Goal: Task Accomplishment & Management: Complete application form

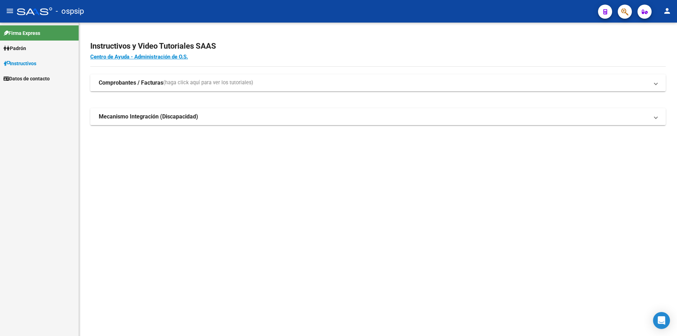
click at [46, 53] on link "Padrón" at bounding box center [39, 48] width 79 height 15
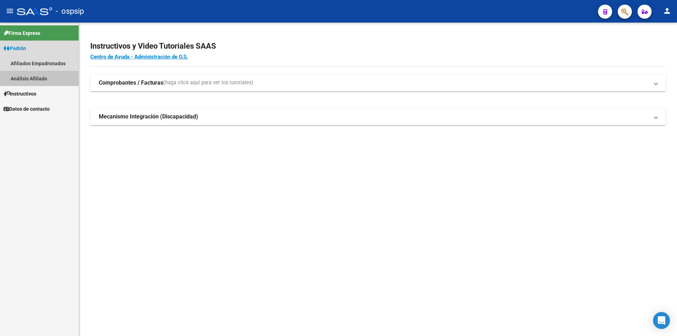
click at [35, 79] on link "Análisis Afiliado" at bounding box center [39, 78] width 79 height 15
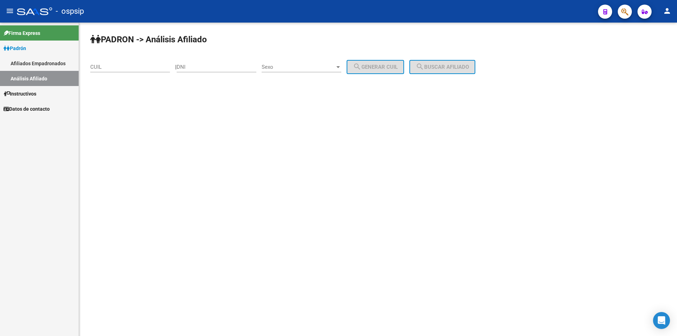
click at [192, 72] on div "DNI" at bounding box center [217, 64] width 80 height 15
click at [196, 69] on input "DNI" at bounding box center [217, 67] width 80 height 6
paste input "16391011"
type input "16391011"
click at [316, 67] on span "Sexo" at bounding box center [298, 67] width 73 height 6
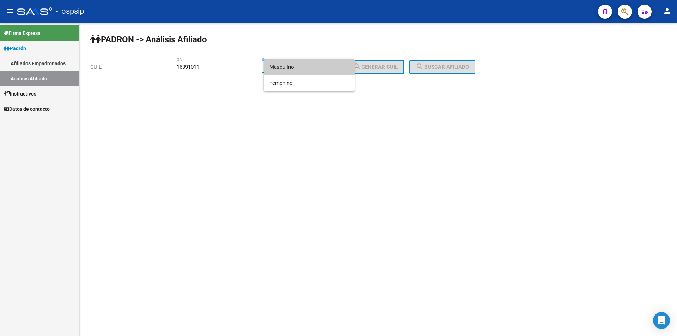
click at [310, 67] on span "Masculino" at bounding box center [309, 67] width 80 height 16
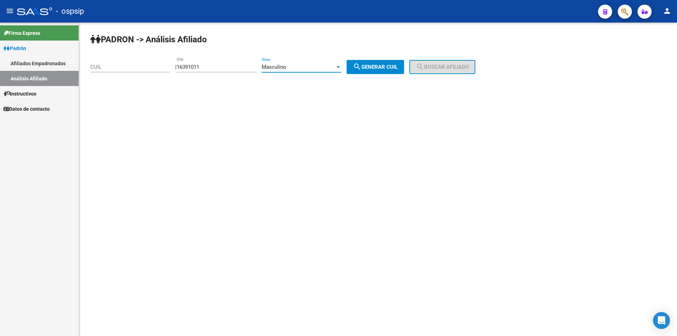
click at [356, 69] on button "search Generar CUIL" at bounding box center [375, 67] width 57 height 14
type input "20-16391011-0"
click at [436, 68] on span "search Buscar afiliado" at bounding box center [442, 67] width 53 height 6
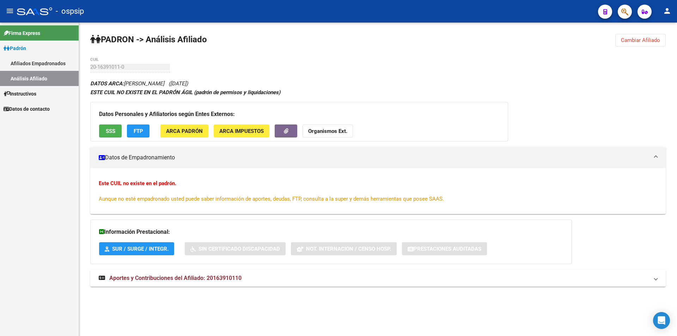
click at [35, 79] on link "Análisis Afiliado" at bounding box center [39, 78] width 79 height 15
click at [45, 66] on link "Afiliados Empadronados" at bounding box center [39, 63] width 79 height 15
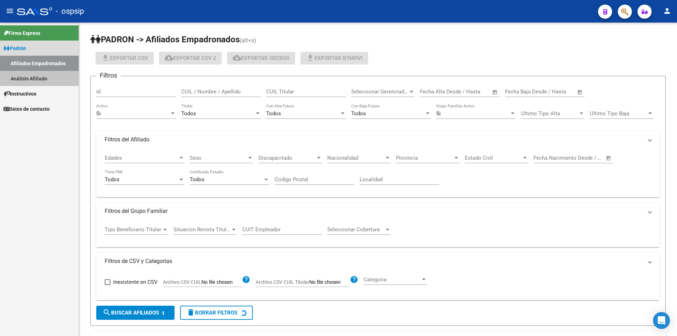
click at [46, 73] on link "Análisis Afiliado" at bounding box center [39, 78] width 79 height 15
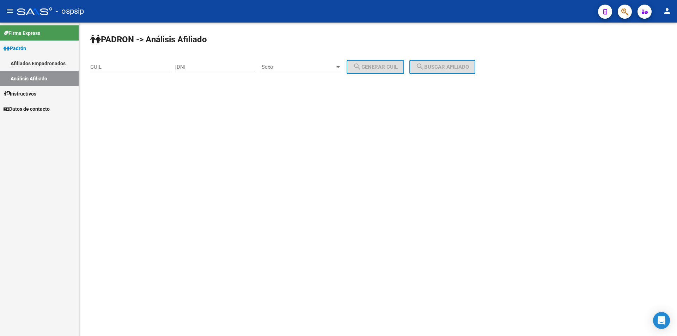
click at [112, 65] on input "CUIL" at bounding box center [130, 67] width 80 height 6
paste input "18-601546"
type input "18-601546"
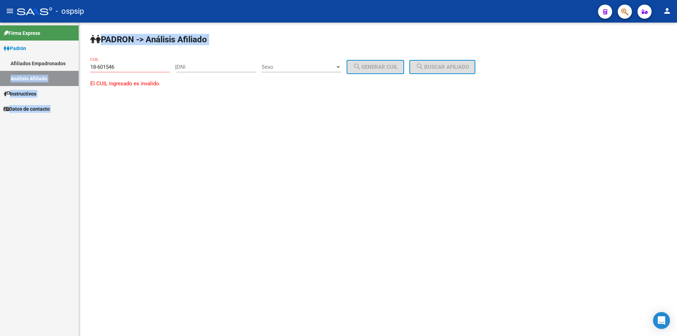
drag, startPoint x: 155, startPoint y: 63, endPoint x: 0, endPoint y: 71, distance: 155.7
click at [0, 71] on mat-sidenav-container "Firma Express Padrón Afiliados Empadronados Análisis Afiliado Instructivos Dato…" at bounding box center [338, 179] width 677 height 313
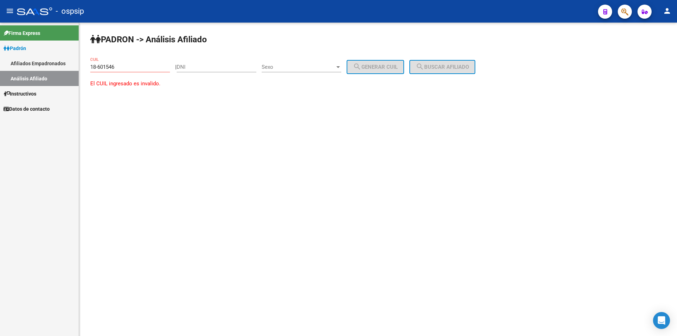
click at [114, 69] on input "18-601546" at bounding box center [130, 67] width 80 height 6
click at [113, 69] on input "18-601546" at bounding box center [130, 67] width 80 height 6
click at [188, 68] on input "DNI" at bounding box center [217, 67] width 80 height 6
paste input "18601546"
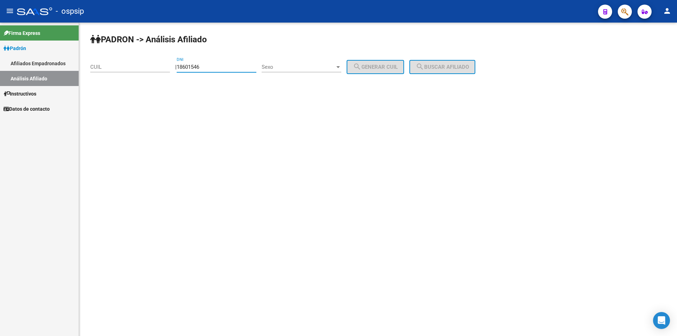
type input "18601546"
click at [305, 70] on div "Sexo Sexo" at bounding box center [302, 64] width 80 height 15
click at [306, 69] on span "Masculino" at bounding box center [309, 67] width 80 height 16
click at [392, 69] on span "search Generar CUIL" at bounding box center [375, 67] width 45 height 6
type input "20-18601546-1"
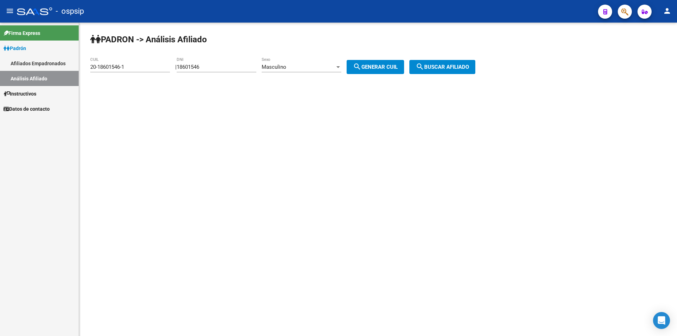
click at [432, 75] on div "PADRON -> Análisis Afiliado 20-18601546-1 CUIL | 18601546 DNI Masculino Sexo se…" at bounding box center [378, 60] width 598 height 74
click at [424, 68] on mat-icon "search" at bounding box center [420, 66] width 8 height 8
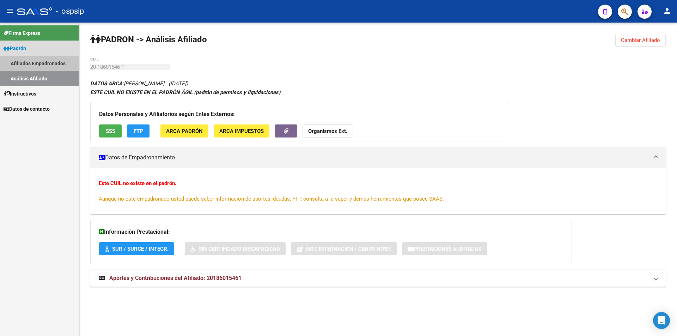
click at [36, 63] on link "Afiliados Empadronados" at bounding box center [39, 63] width 79 height 15
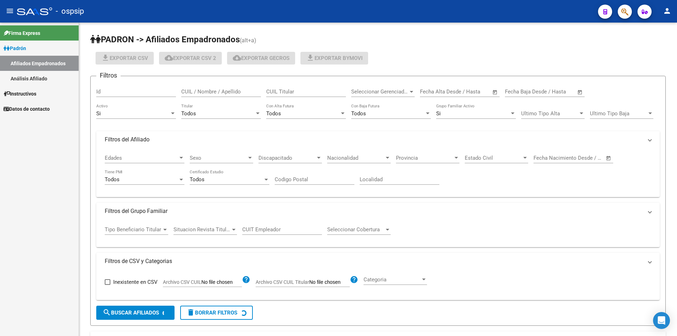
click at [38, 77] on link "Análisis Afiliado" at bounding box center [39, 78] width 79 height 15
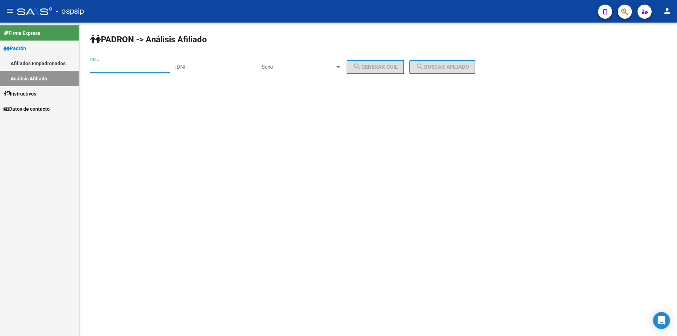
click at [159, 68] on input "CUIL" at bounding box center [130, 67] width 80 height 6
click at [196, 68] on input "DNI" at bounding box center [217, 67] width 80 height 6
paste input "18601546"
type input "18601546"
click at [320, 68] on span "Sexo" at bounding box center [298, 67] width 73 height 6
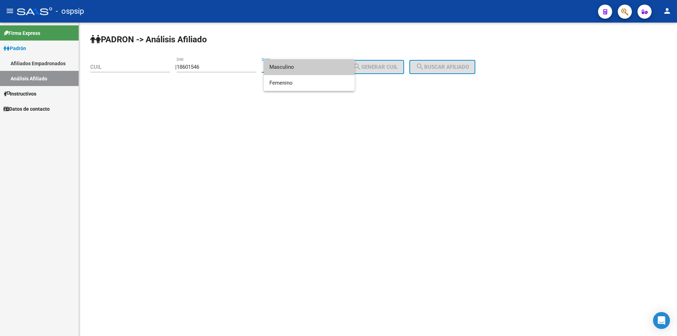
click at [316, 65] on span "Masculino" at bounding box center [309, 67] width 80 height 16
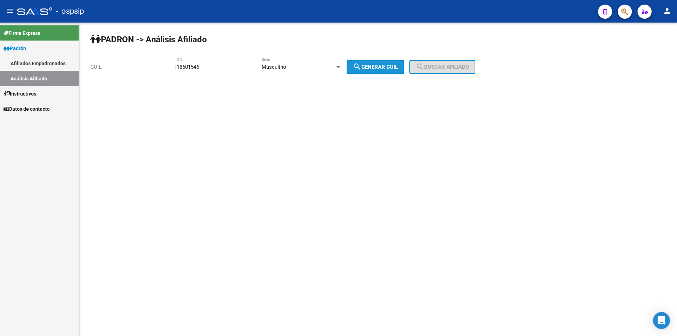
click at [361, 64] on mat-icon "search" at bounding box center [357, 66] width 8 height 8
type input "20-18601546-1"
click at [424, 67] on mat-icon "search" at bounding box center [420, 66] width 8 height 8
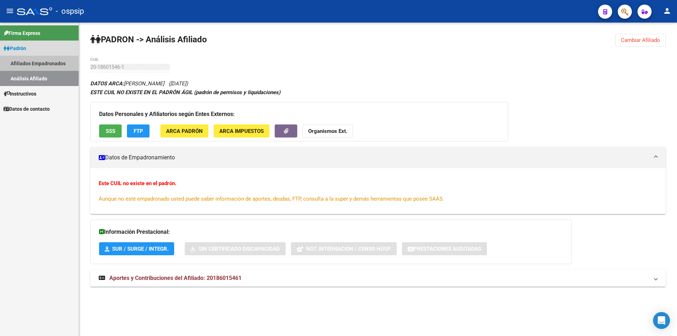
click at [53, 62] on link "Afiliados Empadronados" at bounding box center [39, 63] width 79 height 15
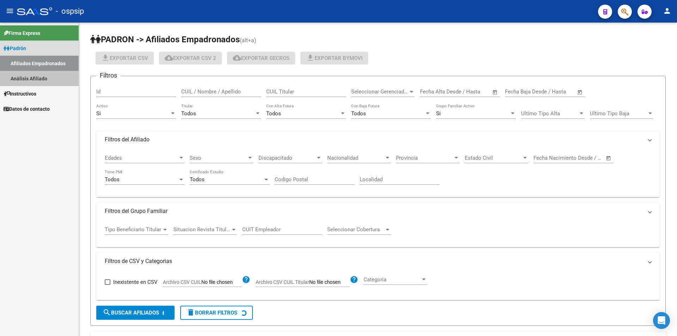
click at [46, 71] on link "Análisis Afiliado" at bounding box center [39, 78] width 79 height 15
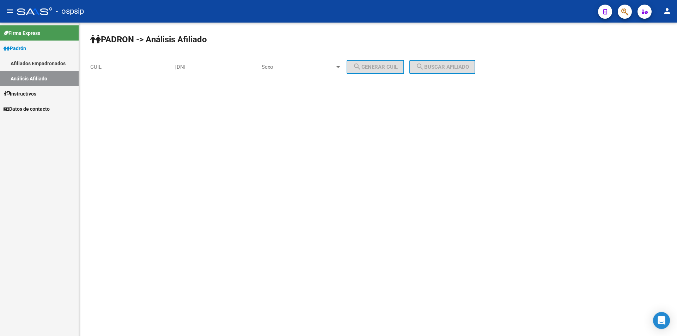
click at [105, 71] on div "CUIL" at bounding box center [130, 64] width 80 height 15
click at [189, 71] on div "DNI" at bounding box center [217, 64] width 80 height 15
paste input "24838414"
type input "24838414"
click at [319, 66] on span "Sexo" at bounding box center [298, 67] width 73 height 6
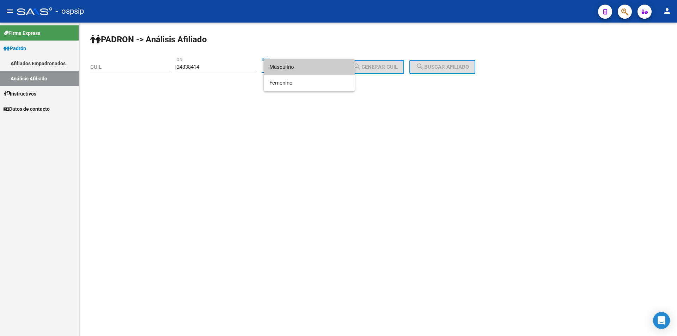
click at [312, 67] on span "Masculino" at bounding box center [309, 67] width 80 height 16
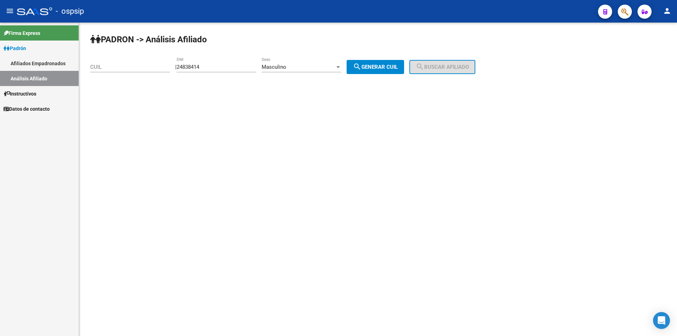
click at [354, 67] on div "| 24838414 DNI Masculino Sexo search Generar CUIL" at bounding box center [292, 67] width 234 height 6
click at [361, 68] on mat-icon "search" at bounding box center [357, 66] width 8 height 8
type input "20-24838414-0"
click at [436, 68] on span "search Buscar afiliado" at bounding box center [442, 67] width 53 height 6
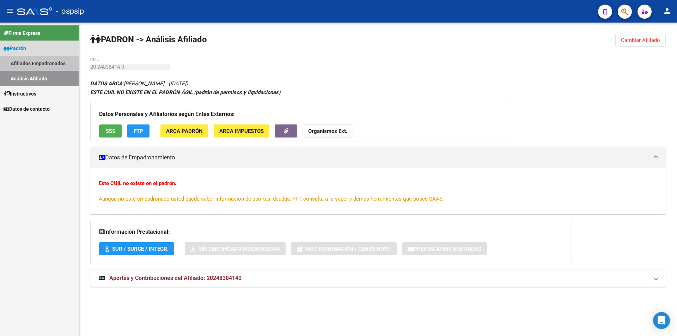
click at [50, 63] on link "Afiliados Empadronados" at bounding box center [39, 63] width 79 height 15
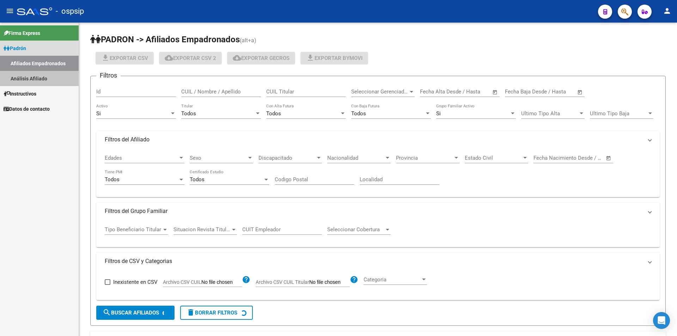
click at [44, 74] on link "Análisis Afiliado" at bounding box center [39, 78] width 79 height 15
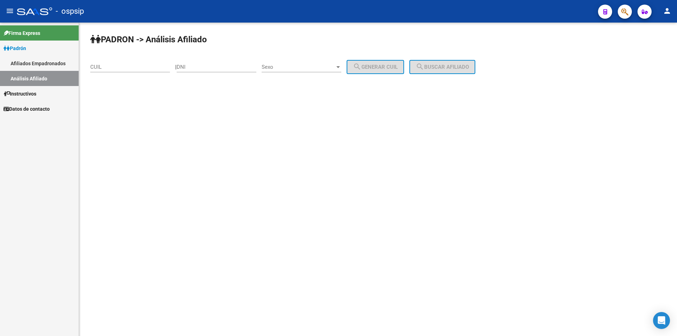
click at [189, 69] on input "DNI" at bounding box center [217, 67] width 80 height 6
paste input "46182973"
type input "46182973"
click at [319, 63] on div "Sexo Sexo" at bounding box center [302, 64] width 80 height 15
click at [316, 74] on span "Masculino" at bounding box center [309, 67] width 80 height 16
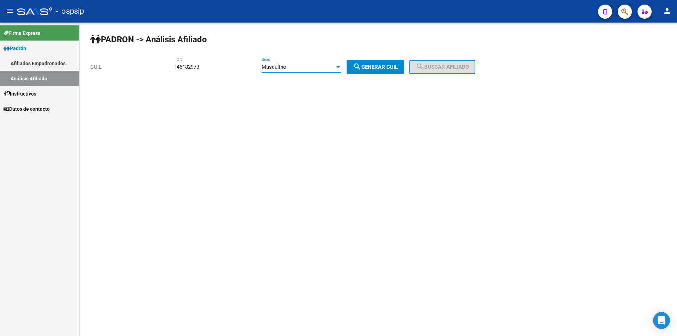
click at [369, 69] on span "search Generar CUIL" at bounding box center [375, 67] width 45 height 6
type input "20-46182973-3"
click at [434, 67] on span "search Buscar afiliado" at bounding box center [442, 67] width 53 height 6
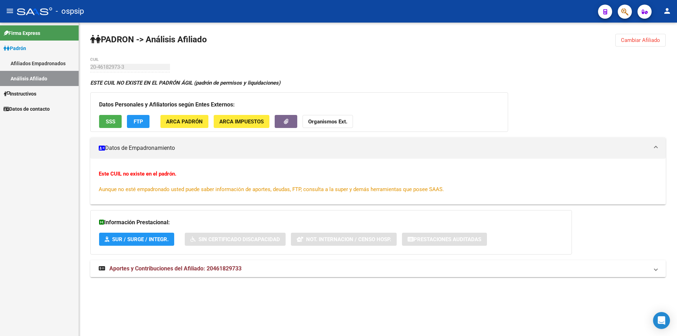
click at [59, 67] on link "Afiliados Empadronados" at bounding box center [39, 63] width 79 height 15
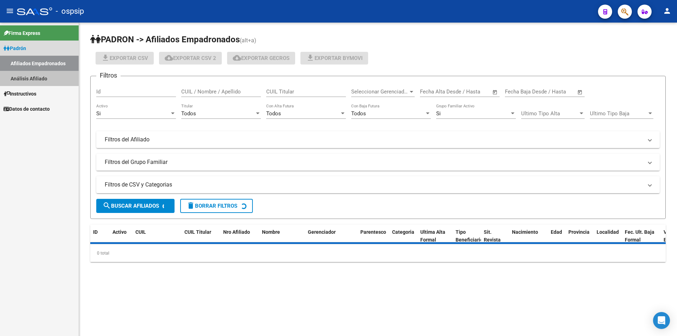
click at [56, 81] on link "Análisis Afiliado" at bounding box center [39, 78] width 79 height 15
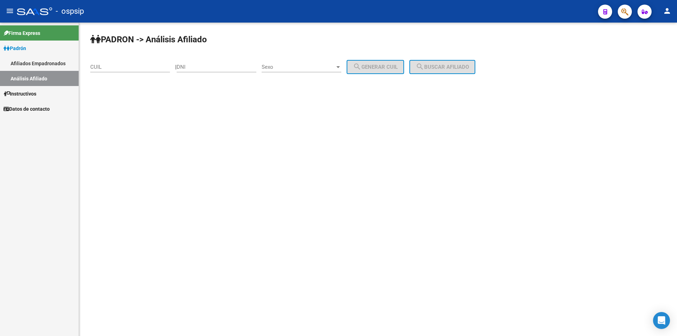
click at [138, 78] on div "CUIL" at bounding box center [130, 68] width 80 height 22
click at [140, 69] on input "CUIL" at bounding box center [130, 67] width 80 height 6
paste input "20-37189550-8"
type input "20-37189550-8"
click at [424, 63] on mat-icon "search" at bounding box center [420, 66] width 8 height 8
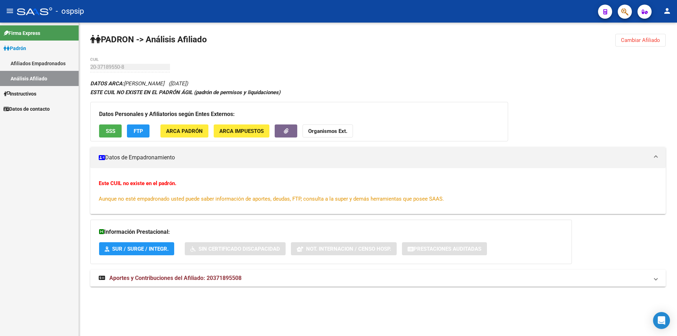
click at [56, 58] on link "Afiliados Empadronados" at bounding box center [39, 63] width 79 height 15
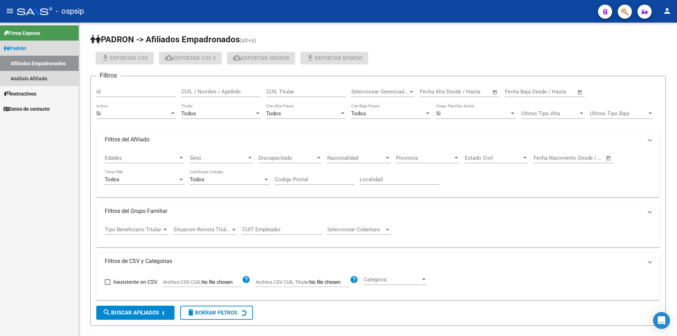
click at [51, 68] on link "Afiliados Empadronados" at bounding box center [39, 63] width 79 height 15
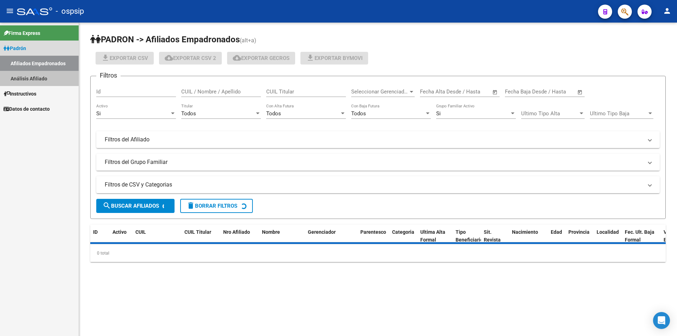
click at [53, 73] on link "Análisis Afiliado" at bounding box center [39, 78] width 79 height 15
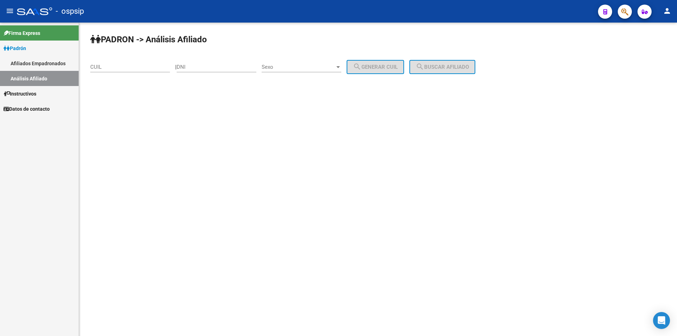
click at [143, 71] on div "CUIL" at bounding box center [130, 64] width 80 height 15
paste input "23-37767368-9"
type input "23-37767368-9"
click at [424, 69] on mat-icon "search" at bounding box center [420, 66] width 8 height 8
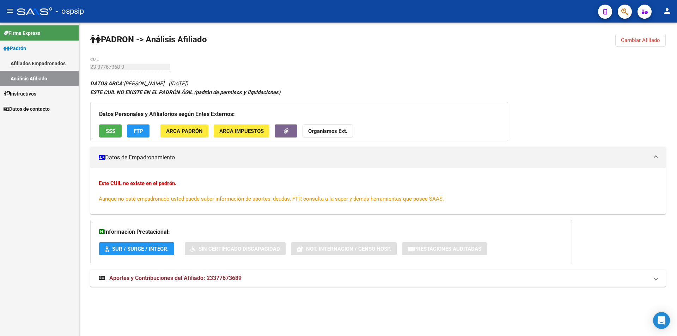
drag, startPoint x: 55, startPoint y: 59, endPoint x: 55, endPoint y: 70, distance: 11.6
click at [55, 59] on link "Afiliados Empadronados" at bounding box center [39, 63] width 79 height 15
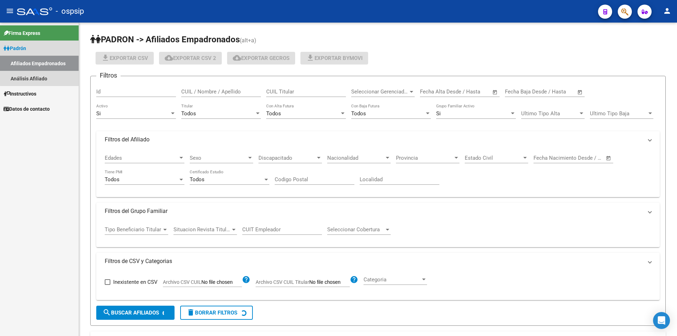
click at [53, 75] on link "Análisis Afiliado" at bounding box center [39, 78] width 79 height 15
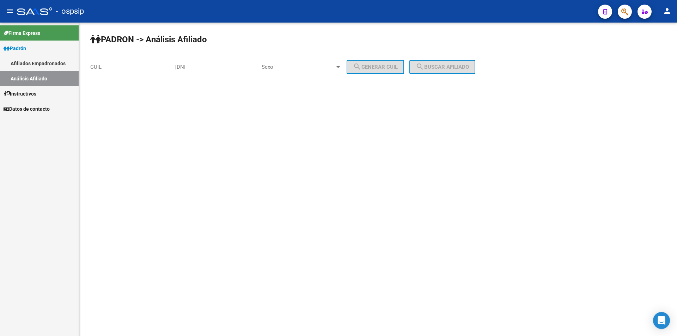
click at [112, 68] on input "CUIL" at bounding box center [130, 67] width 80 height 6
paste input "20-40649936-8"
type input "20-40649936-8"
click at [435, 73] on button "search Buscar afiliado" at bounding box center [442, 67] width 66 height 14
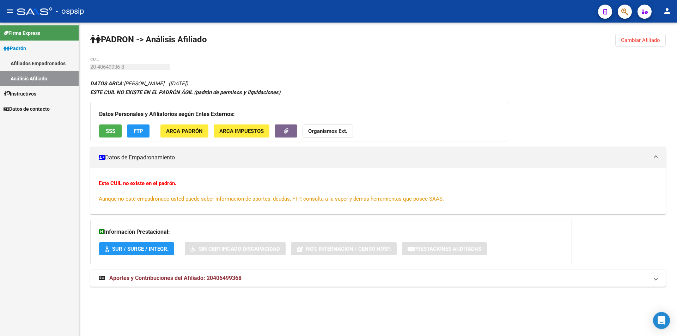
click at [47, 68] on link "Afiliados Empadronados" at bounding box center [39, 63] width 79 height 15
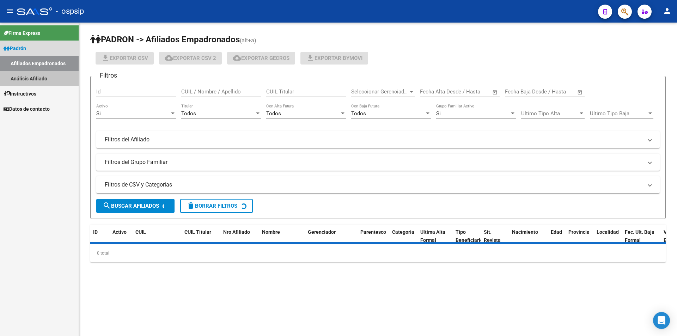
click at [51, 78] on link "Análisis Afiliado" at bounding box center [39, 78] width 79 height 15
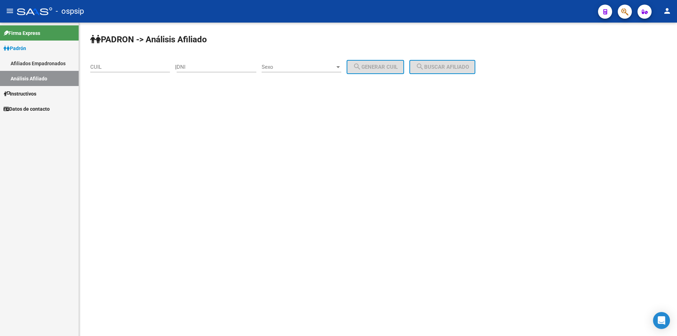
click at [117, 74] on div "CUIL" at bounding box center [130, 68] width 80 height 22
click at [113, 70] on div "CUIL" at bounding box center [130, 64] width 80 height 15
type input "23-39983282-9"
click at [437, 62] on button "search Buscar afiliado" at bounding box center [442, 67] width 66 height 14
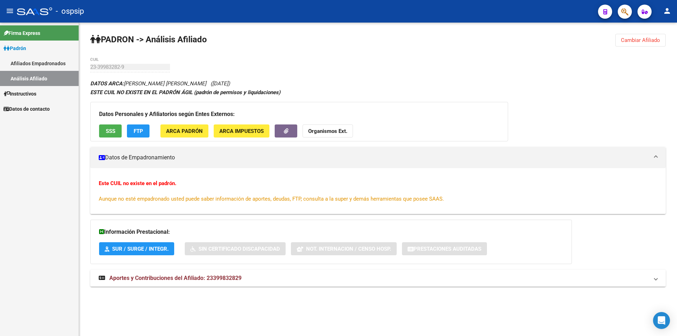
click at [44, 71] on link "Análisis Afiliado" at bounding box center [39, 78] width 79 height 15
click at [44, 66] on link "Afiliados Empadronados" at bounding box center [39, 63] width 79 height 15
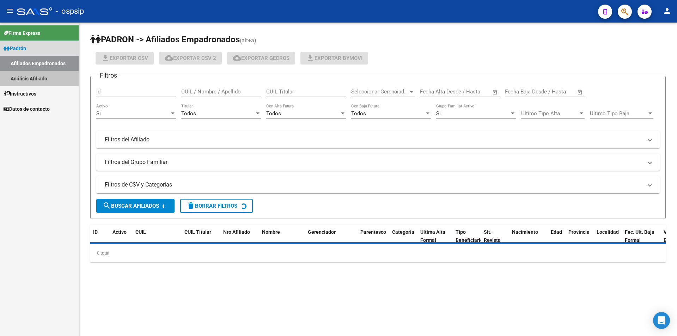
click at [44, 77] on link "Análisis Afiliado" at bounding box center [39, 78] width 79 height 15
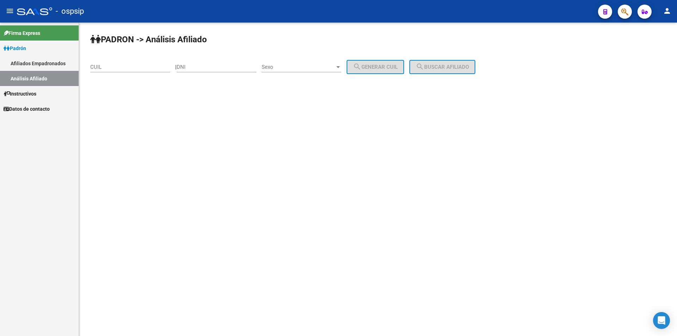
click at [193, 72] on div "DNI" at bounding box center [217, 68] width 80 height 22
paste input "24756611"
type input "24756611"
click at [285, 68] on span "Sexo" at bounding box center [298, 67] width 73 height 6
click at [287, 61] on span "Masculino" at bounding box center [309, 67] width 80 height 16
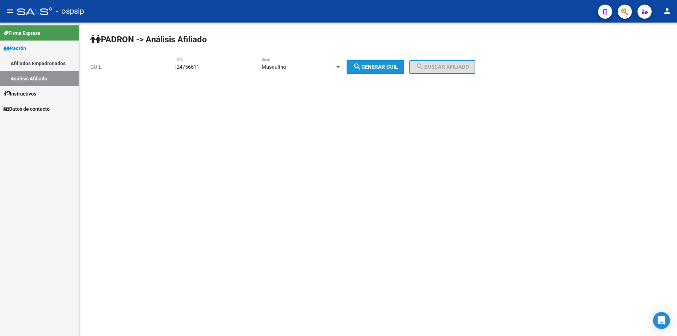
click at [361, 63] on mat-icon "search" at bounding box center [357, 66] width 8 height 8
type input "20-24756611-3"
click at [409, 70] on div "| 24756611 DNI Masculino Sexo search Generar CUIL" at bounding box center [292, 67] width 234 height 6
click at [424, 68] on mat-icon "search" at bounding box center [420, 66] width 8 height 8
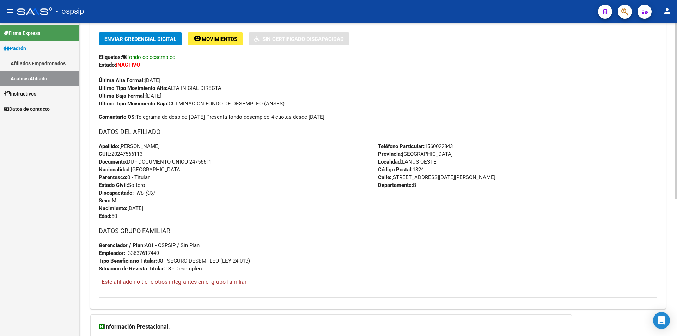
scroll to position [172, 0]
click at [19, 162] on div "Firma Express Padrón Afiliados Empadronados Análisis Afiliado Instructivos Dato…" at bounding box center [39, 179] width 79 height 313
click at [42, 195] on div "Firma Express Padrón Afiliados Empadronados Análisis Afiliado Instructivos Dato…" at bounding box center [39, 179] width 79 height 313
